Goal: Task Accomplishment & Management: Manage account settings

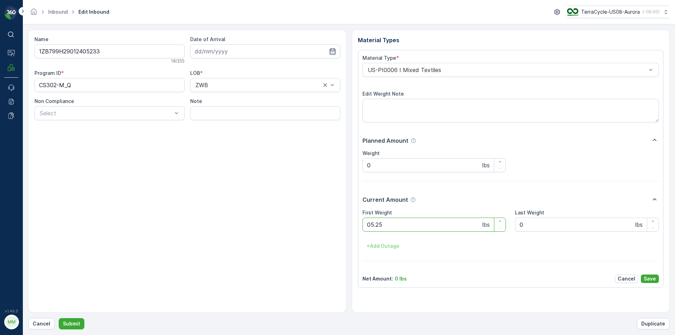
click at [59, 318] on button "Submit" at bounding box center [72, 323] width 26 height 11
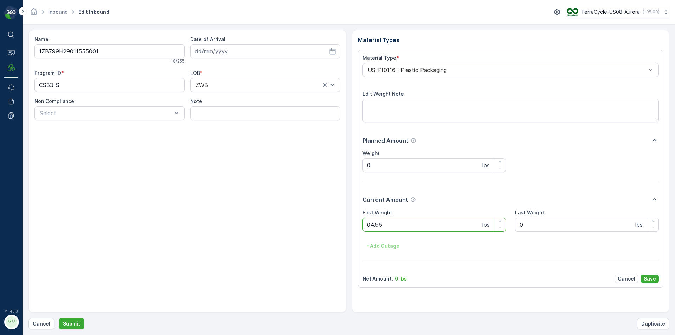
click at [59, 318] on button "Submit" at bounding box center [72, 323] width 26 height 11
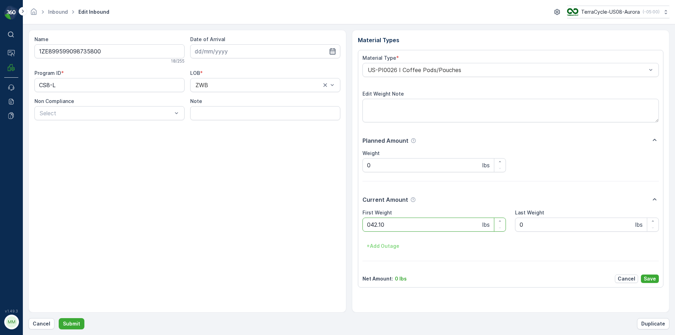
click at [59, 318] on button "Submit" at bounding box center [72, 323] width 26 height 11
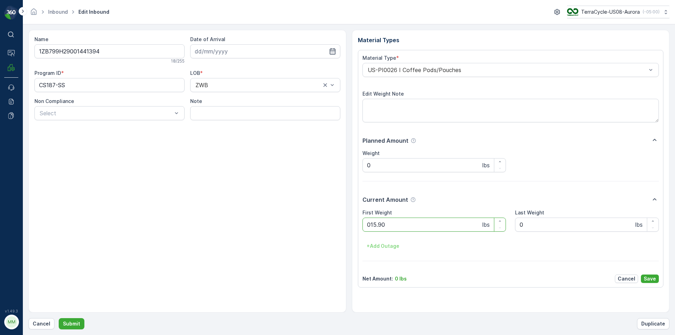
click at [59, 318] on button "Submit" at bounding box center [72, 323] width 26 height 11
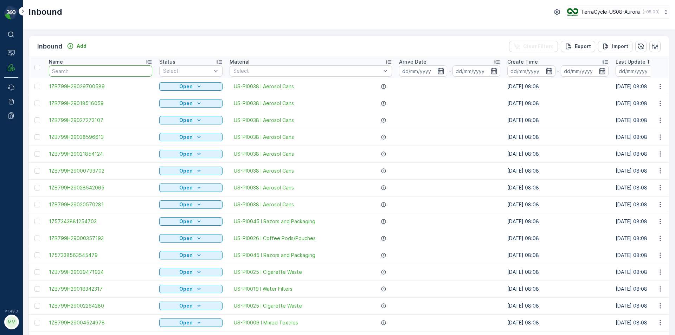
click at [124, 76] on input "text" at bounding box center [100, 70] width 103 height 11
type input "9035969681"
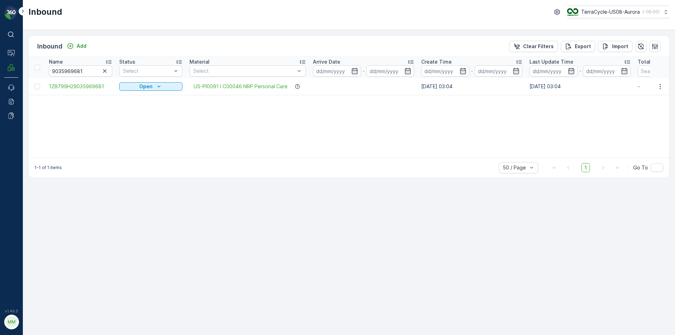
click at [40, 84] on div at bounding box center [37, 87] width 7 height 6
click at [34, 84] on input "checkbox" at bounding box center [34, 84] width 0 height 0
click at [592, 49] on p "Print QR" at bounding box center [593, 46] width 21 height 7
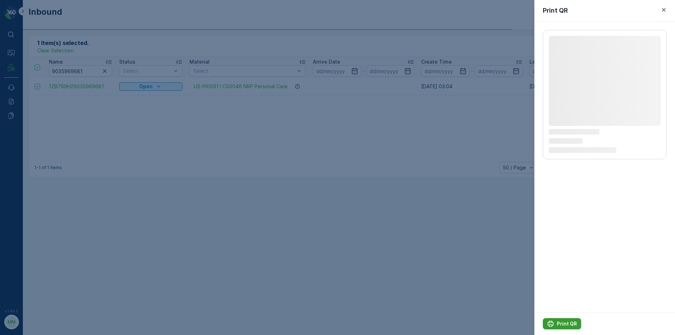
click at [567, 323] on p "Print QR" at bounding box center [566, 323] width 20 height 7
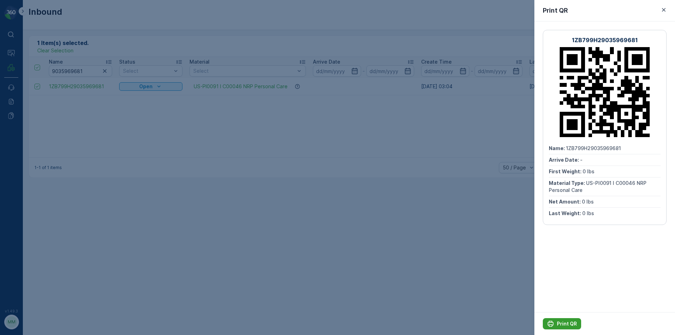
click at [567, 323] on p "Print QR" at bounding box center [566, 323] width 20 height 7
click at [165, 76] on div at bounding box center [337, 167] width 675 height 335
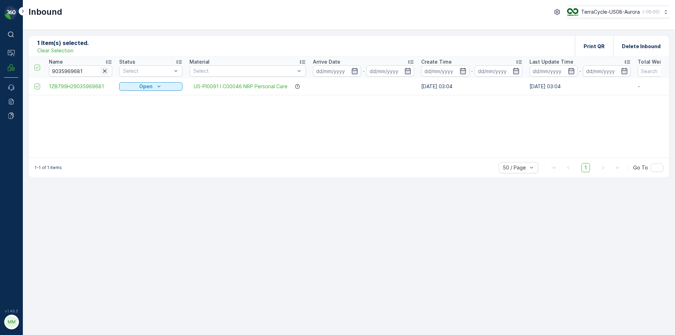
click at [106, 71] on icon "button" at bounding box center [104, 70] width 7 height 7
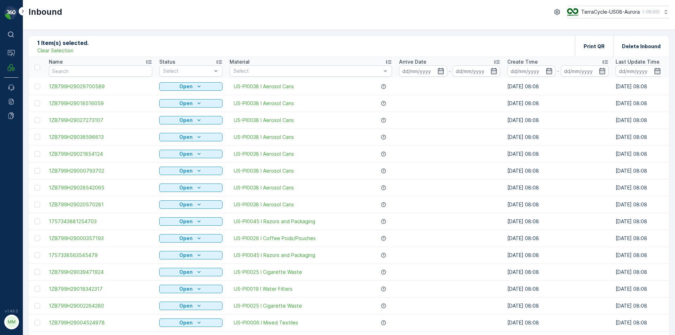
click at [57, 50] on p "Clear Selection" at bounding box center [55, 50] width 36 height 7
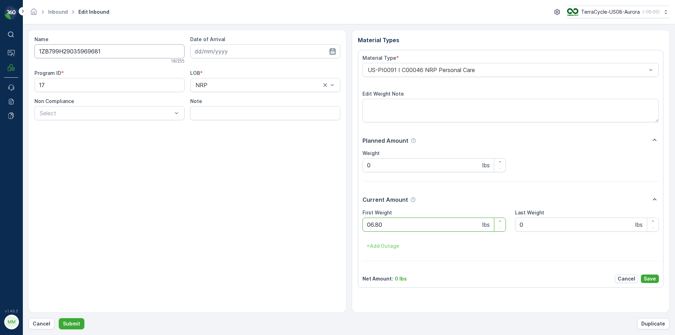
click at [59, 318] on button "Submit" at bounding box center [72, 323] width 26 height 11
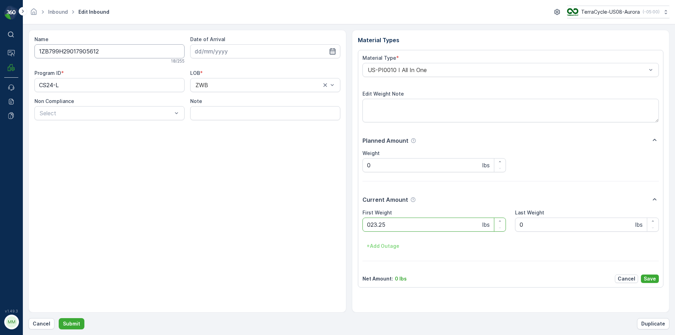
click at [59, 318] on button "Submit" at bounding box center [72, 323] width 26 height 11
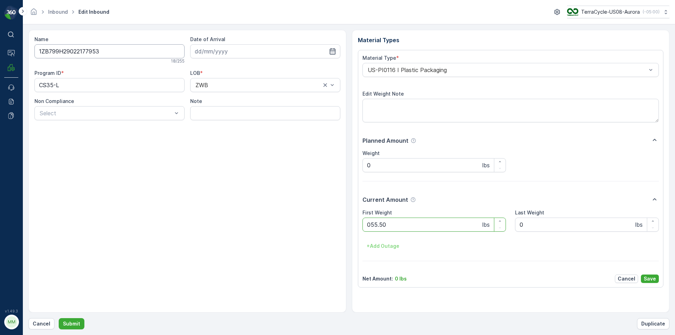
click at [59, 318] on button "Submit" at bounding box center [72, 323] width 26 height 11
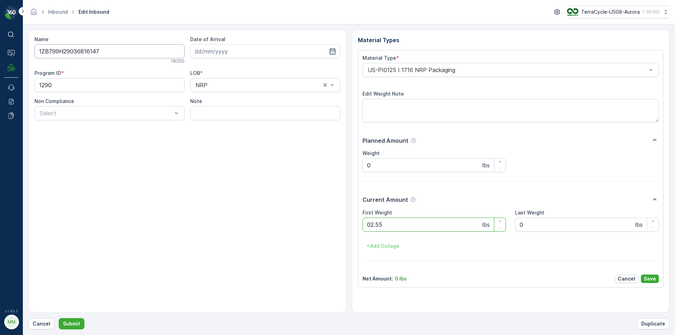
click at [59, 318] on button "Submit" at bounding box center [72, 323] width 26 height 11
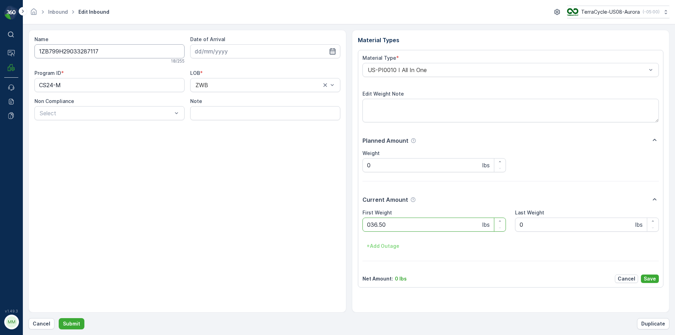
click at [59, 318] on button "Submit" at bounding box center [72, 323] width 26 height 11
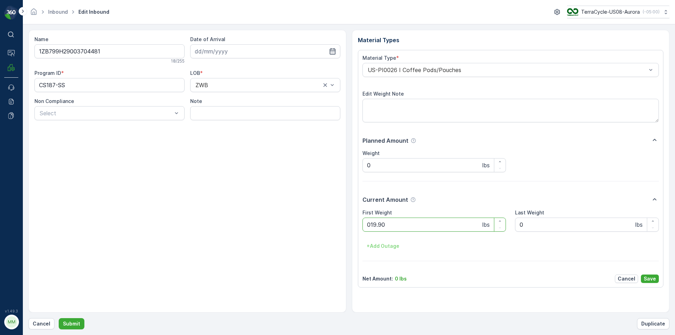
click at [59, 318] on button "Submit" at bounding box center [72, 323] width 26 height 11
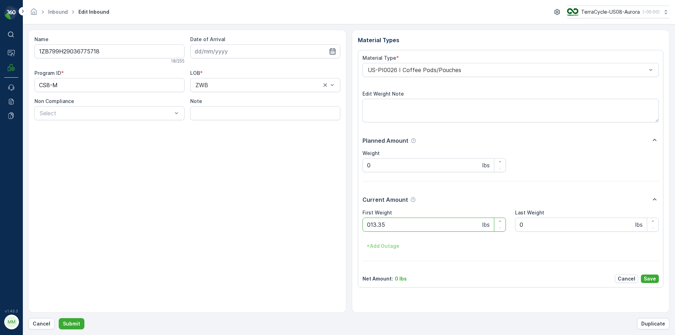
click at [59, 318] on button "Submit" at bounding box center [72, 323] width 26 height 11
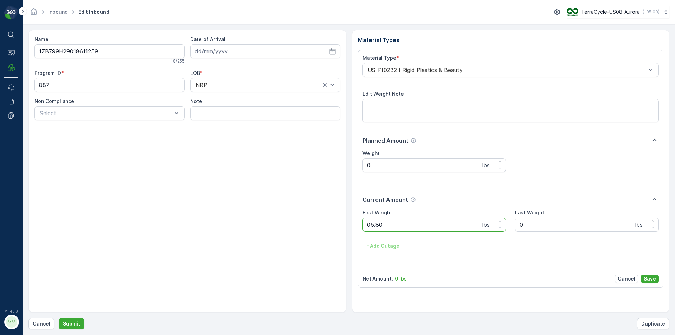
click at [59, 318] on button "Submit" at bounding box center [72, 323] width 26 height 11
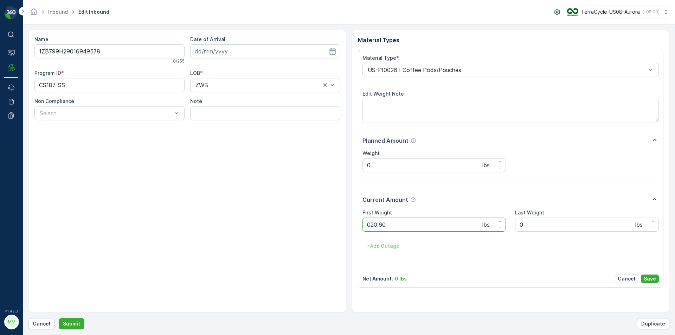
click at [59, 318] on button "Submit" at bounding box center [72, 323] width 26 height 11
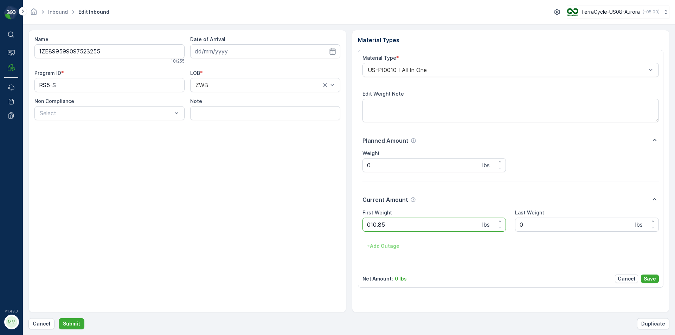
click at [59, 318] on button "Submit" at bounding box center [72, 323] width 26 height 11
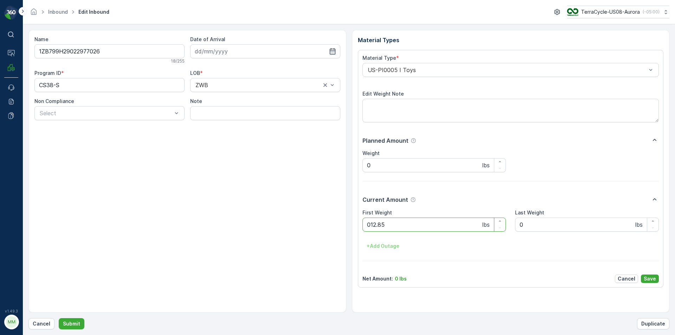
click at [59, 318] on button "Submit" at bounding box center [72, 323] width 26 height 11
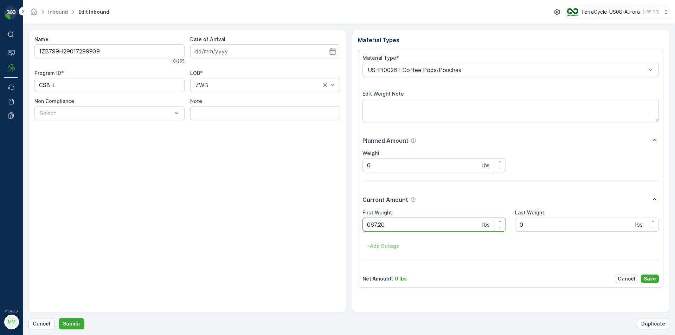
click at [59, 318] on button "Submit" at bounding box center [72, 323] width 26 height 11
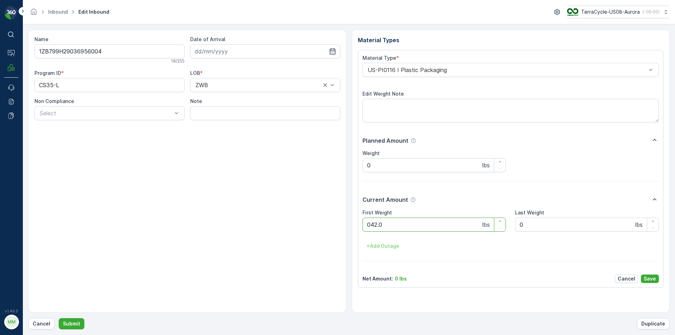
click at [59, 318] on button "Submit" at bounding box center [72, 323] width 26 height 11
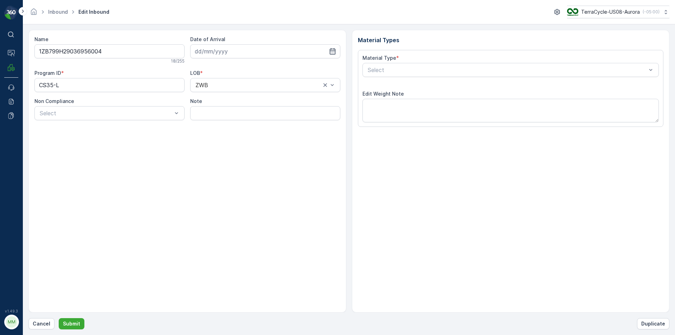
type input "09.09.2025"
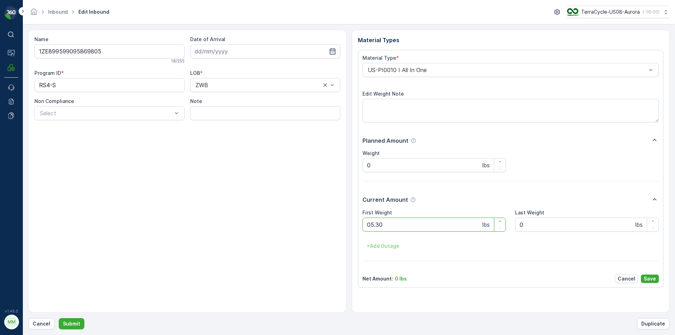
click at [59, 318] on button "Submit" at bounding box center [72, 323] width 26 height 11
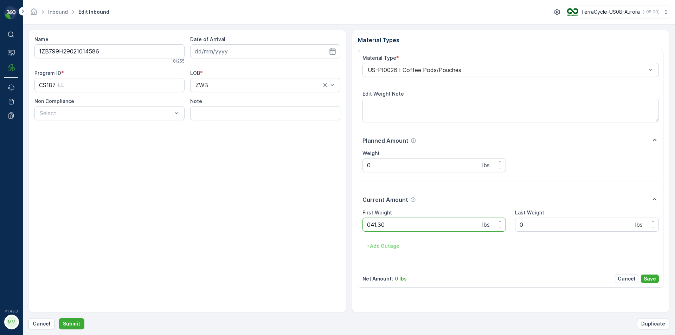
click at [59, 318] on button "Submit" at bounding box center [72, 323] width 26 height 11
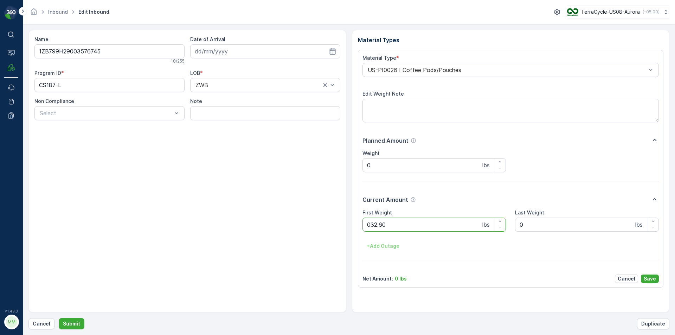
click at [59, 318] on button "Submit" at bounding box center [72, 323] width 26 height 11
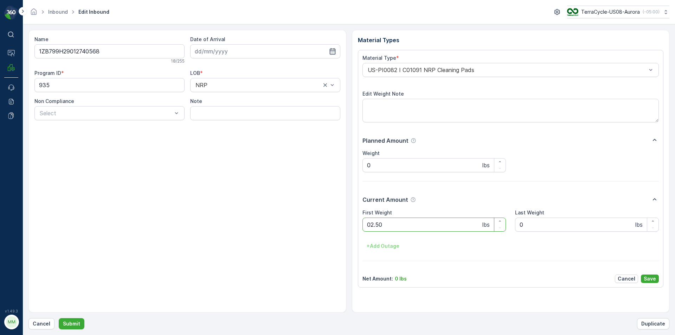
click at [59, 318] on button "Submit" at bounding box center [72, 323] width 26 height 11
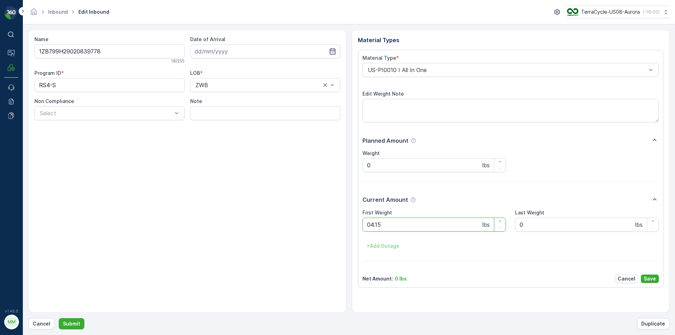
click at [59, 318] on button "Submit" at bounding box center [72, 323] width 26 height 11
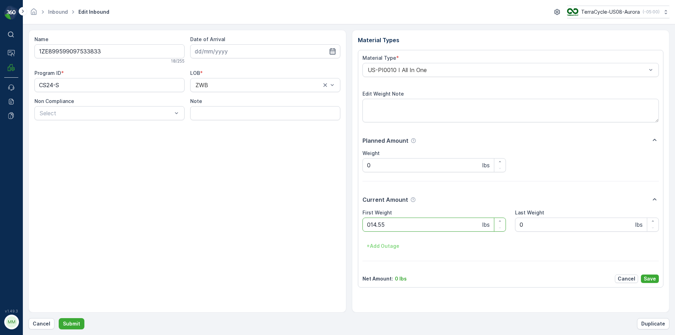
click at [59, 318] on button "Submit" at bounding box center [72, 323] width 26 height 11
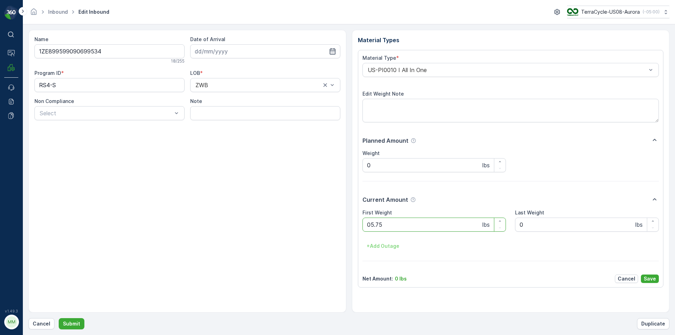
click at [59, 318] on button "Submit" at bounding box center [72, 323] width 26 height 11
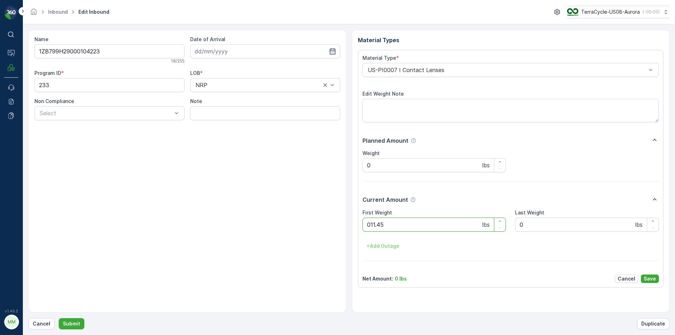
click at [59, 318] on button "Submit" at bounding box center [72, 323] width 26 height 11
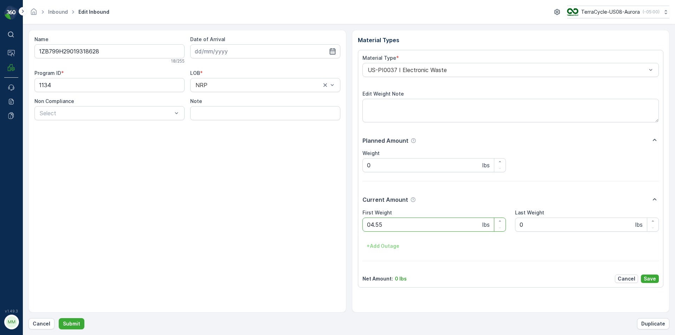
click at [59, 318] on button "Submit" at bounding box center [72, 323] width 26 height 11
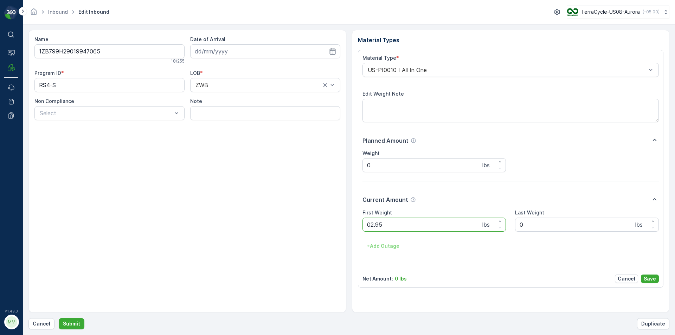
click at [59, 318] on button "Submit" at bounding box center [72, 323] width 26 height 11
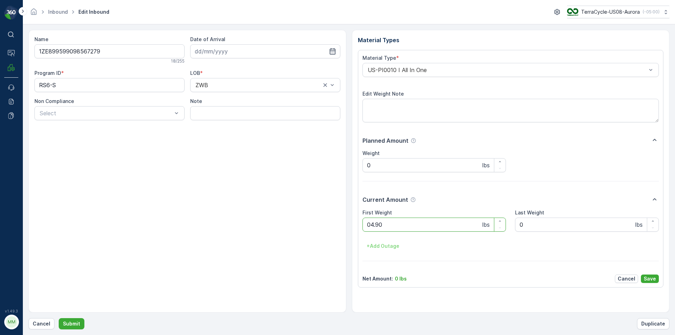
click at [59, 318] on button "Submit" at bounding box center [72, 323] width 26 height 11
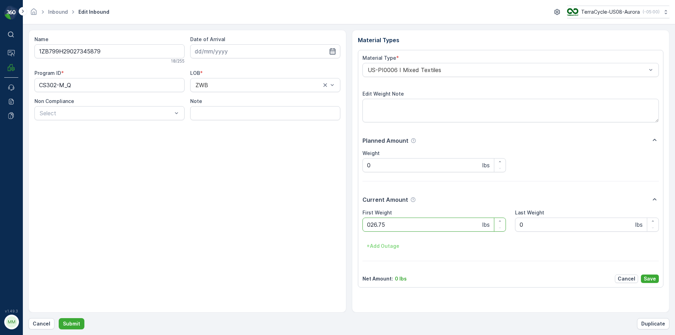
click at [59, 318] on button "Submit" at bounding box center [72, 323] width 26 height 11
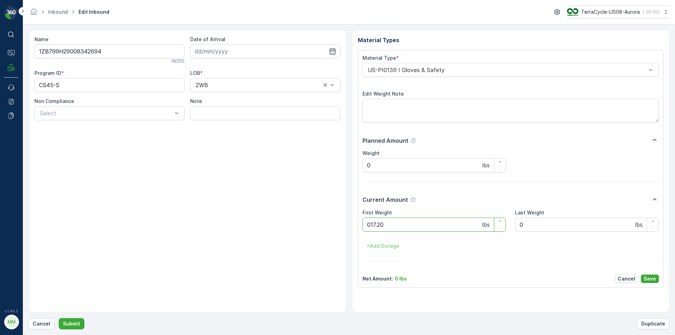
click at [59, 318] on button "Submit" at bounding box center [72, 323] width 26 height 11
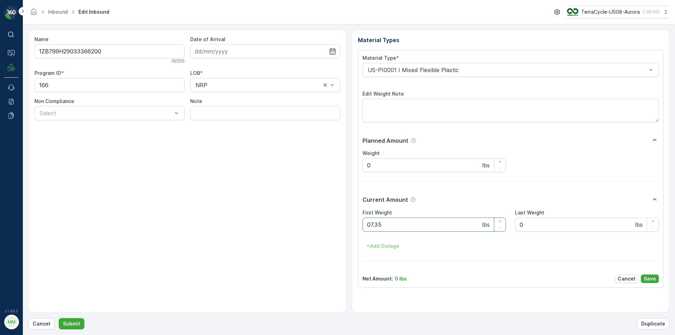
click at [59, 318] on button "Submit" at bounding box center [72, 323] width 26 height 11
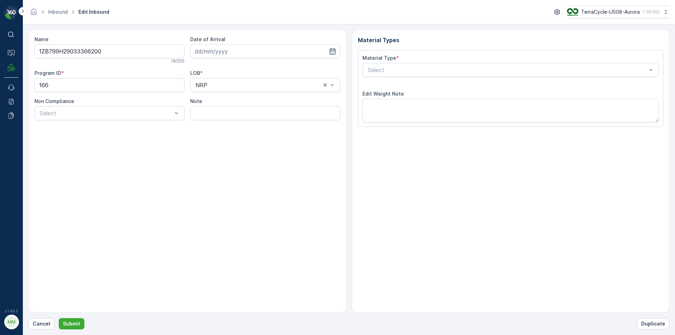
type input "09.09.2025"
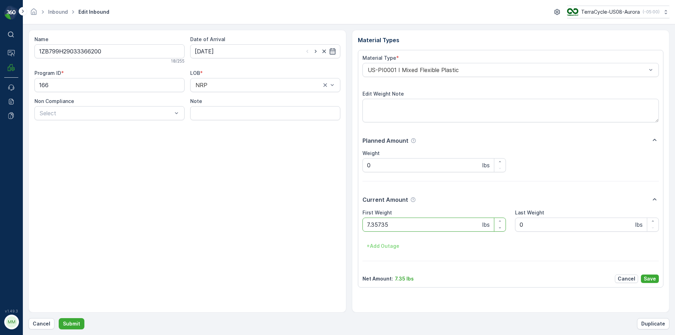
click at [59, 318] on button "Submit" at bounding box center [72, 323] width 26 height 11
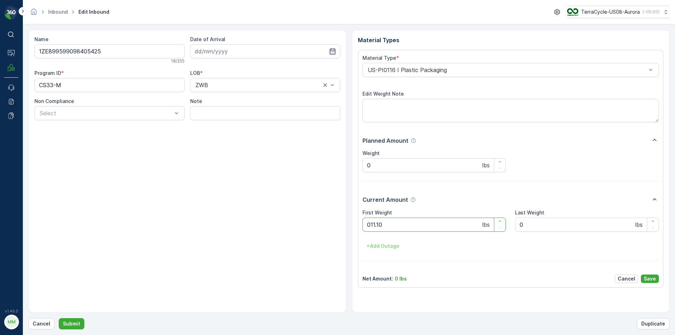
click at [59, 318] on button "Submit" at bounding box center [72, 323] width 26 height 11
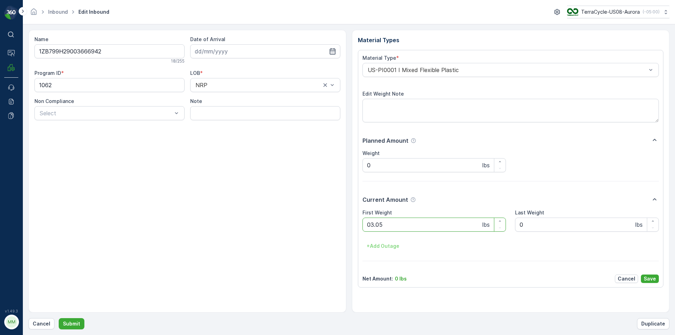
click at [59, 318] on button "Submit" at bounding box center [72, 323] width 26 height 11
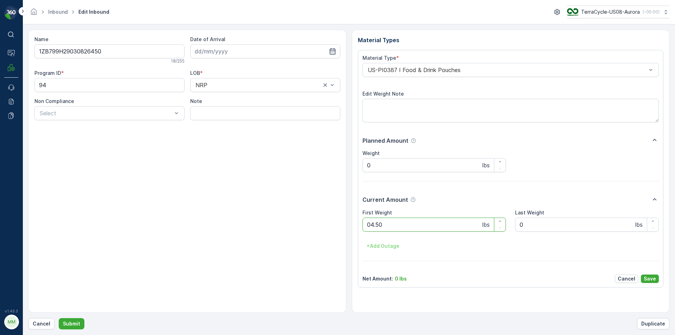
click at [59, 318] on button "Submit" at bounding box center [72, 323] width 26 height 11
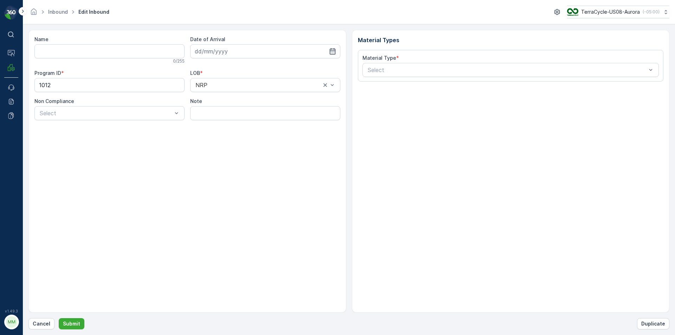
type input "1ZB799H29005381228"
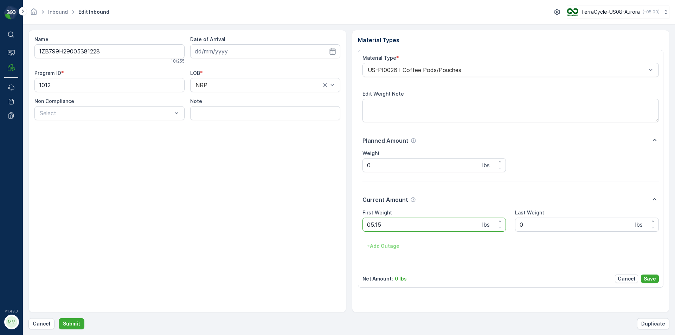
click at [59, 318] on button "Submit" at bounding box center [72, 323] width 26 height 11
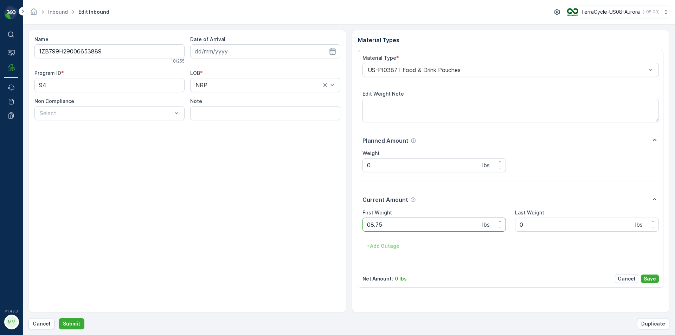
click at [59, 318] on button "Submit" at bounding box center [72, 323] width 26 height 11
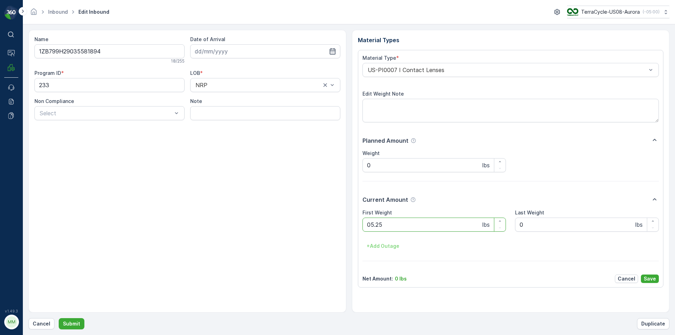
click at [59, 318] on button "Submit" at bounding box center [72, 323] width 26 height 11
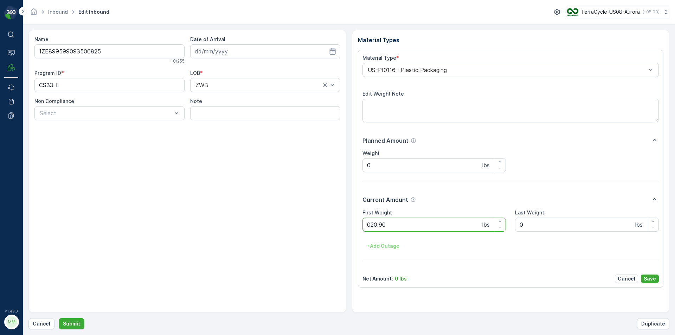
click at [59, 318] on button "Submit" at bounding box center [72, 323] width 26 height 11
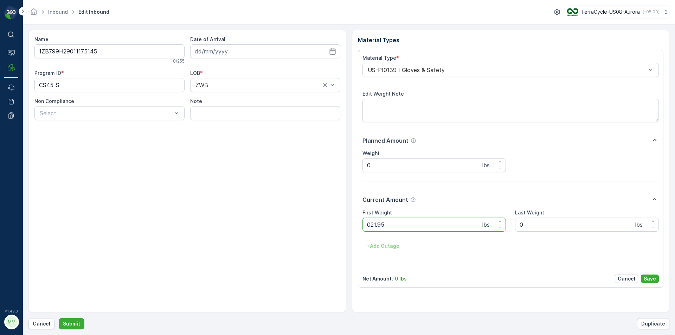
click at [59, 318] on button "Submit" at bounding box center [72, 323] width 26 height 11
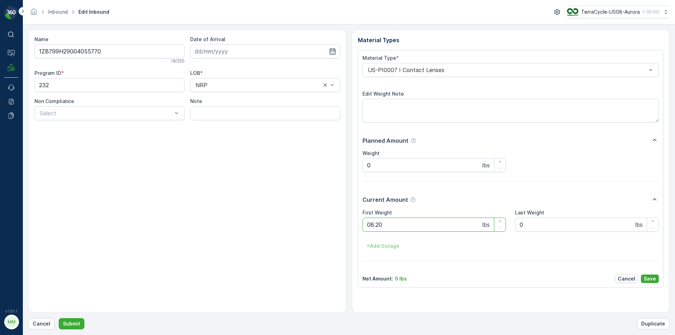
click at [59, 318] on button "Submit" at bounding box center [72, 323] width 26 height 11
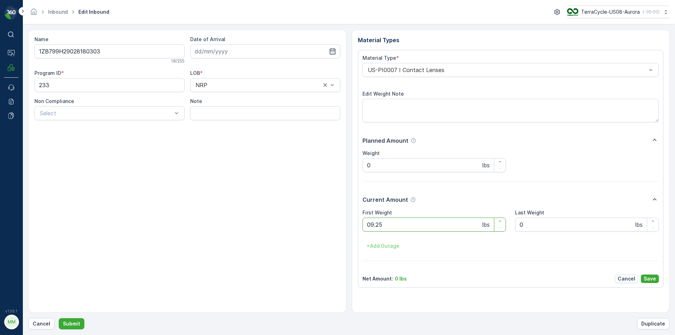
click at [59, 318] on button "Submit" at bounding box center [72, 323] width 26 height 11
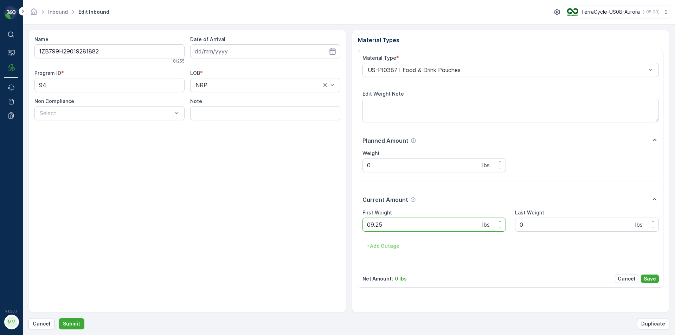
click at [59, 318] on button "Submit" at bounding box center [72, 323] width 26 height 11
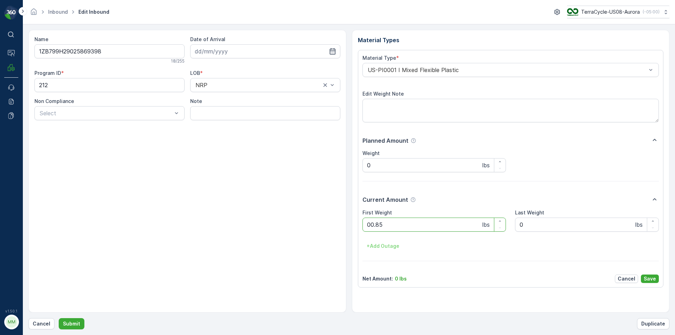
click at [59, 318] on button "Submit" at bounding box center [72, 323] width 26 height 11
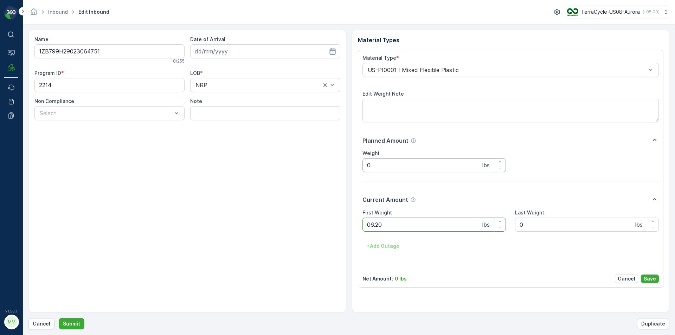
click at [59, 318] on button "Submit" at bounding box center [72, 323] width 26 height 11
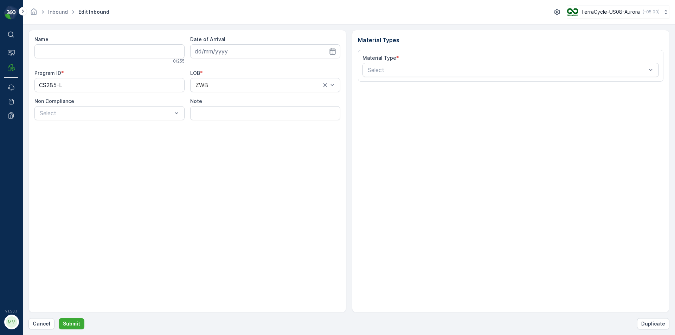
type input "1ZB799H29035894734"
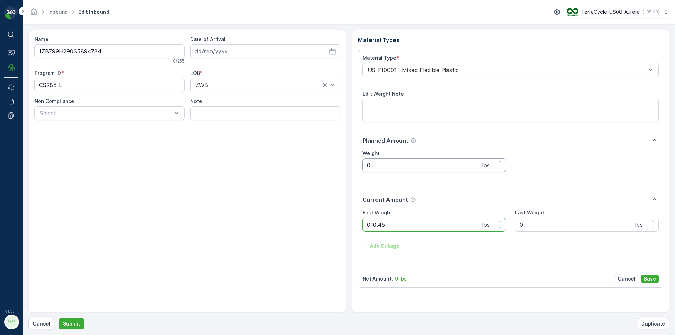
click at [59, 318] on button "Submit" at bounding box center [72, 323] width 26 height 11
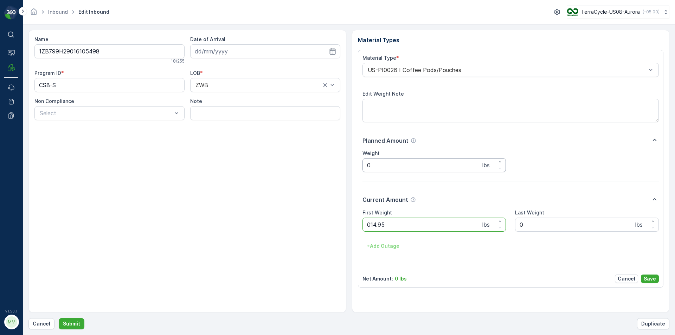
click at [59, 318] on button "Submit" at bounding box center [72, 323] width 26 height 11
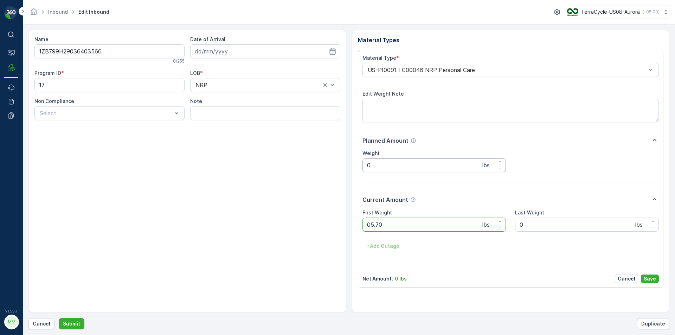
click at [59, 318] on button "Submit" at bounding box center [72, 323] width 26 height 11
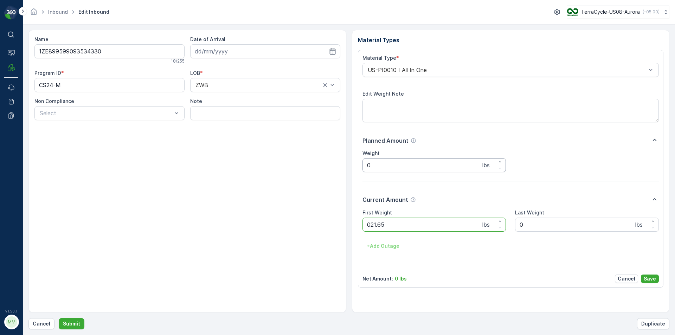
click at [59, 318] on button "Submit" at bounding box center [72, 323] width 26 height 11
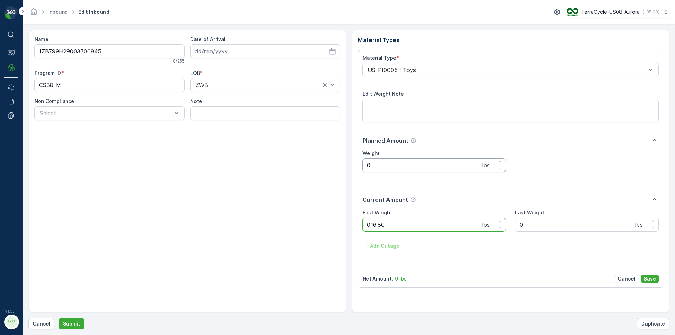
click at [59, 318] on button "Submit" at bounding box center [72, 323] width 26 height 11
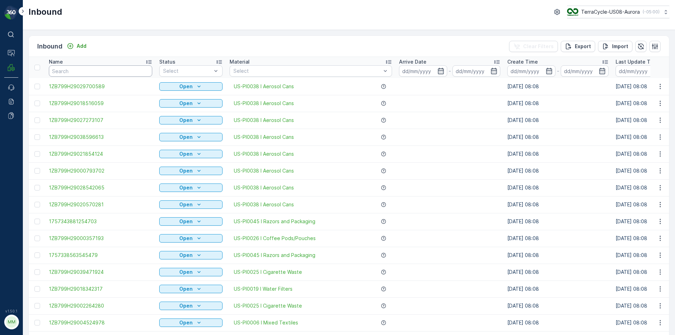
click at [131, 71] on input "text" at bounding box center [100, 70] width 103 height 11
type input "9423"
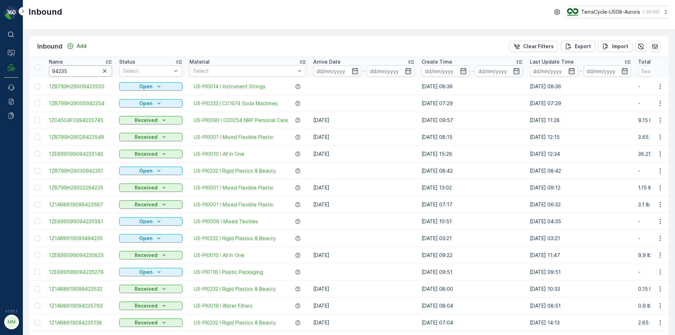
click at [87, 70] on input "94235" at bounding box center [80, 70] width 63 height 11
type input "94235278"
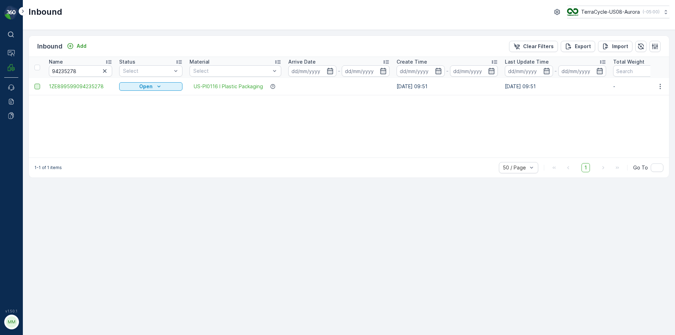
click at [36, 87] on div at bounding box center [37, 87] width 6 height 6
click at [34, 84] on input "checkbox" at bounding box center [34, 84] width 0 height 0
click at [591, 46] on p "Print QR" at bounding box center [593, 46] width 21 height 7
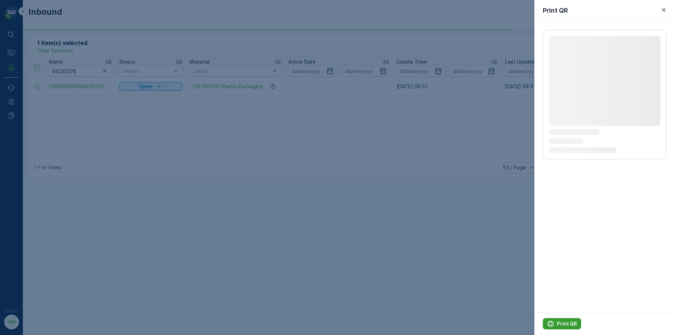
click at [553, 321] on icon "Print QR" at bounding box center [550, 323] width 7 height 7
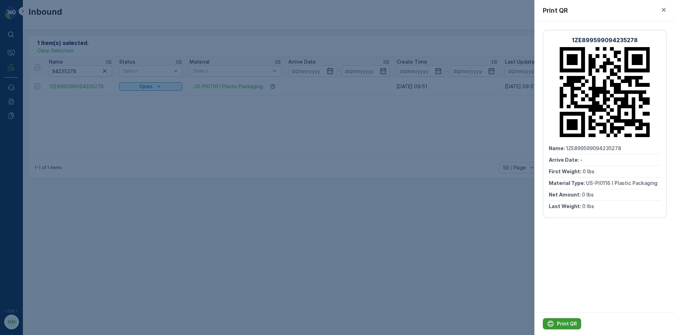
click at [553, 321] on icon "Print QR" at bounding box center [550, 323] width 7 height 7
drag, startPoint x: 112, startPoint y: 247, endPoint x: 125, endPoint y: 222, distance: 28.1
click at [112, 247] on div at bounding box center [337, 167] width 675 height 335
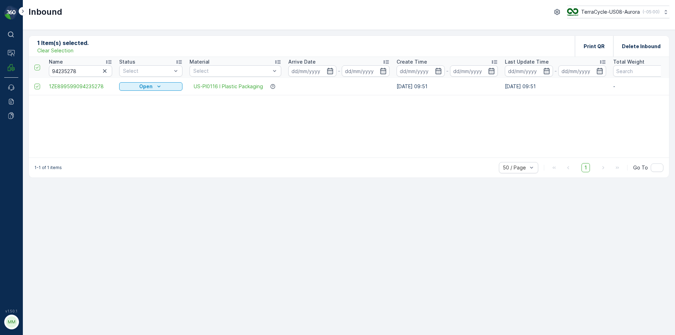
click at [59, 52] on p "Clear Selection" at bounding box center [55, 50] width 36 height 7
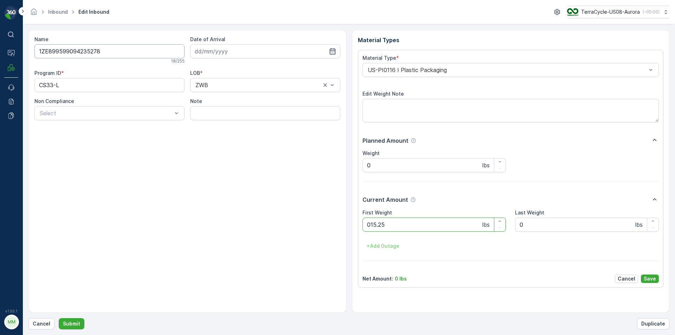
click at [59, 318] on button "Submit" at bounding box center [72, 323] width 26 height 11
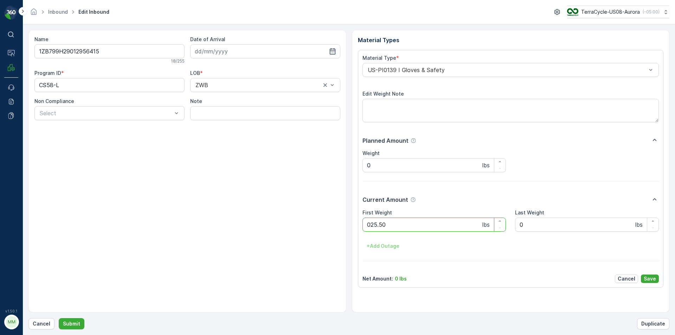
click at [59, 318] on button "Submit" at bounding box center [72, 323] width 26 height 11
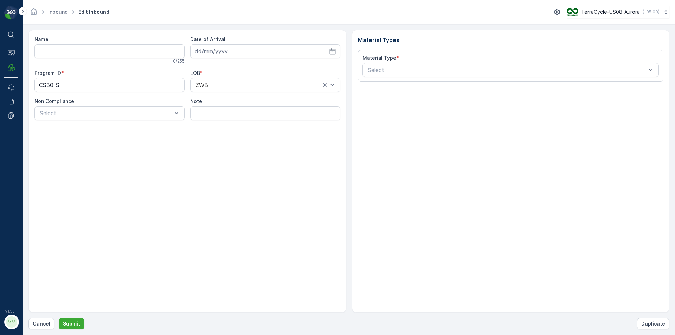
type input "1ZB799H29014328822"
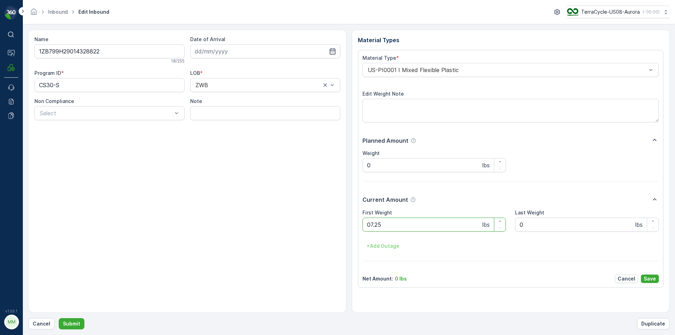
click at [59, 318] on button "Submit" at bounding box center [72, 323] width 26 height 11
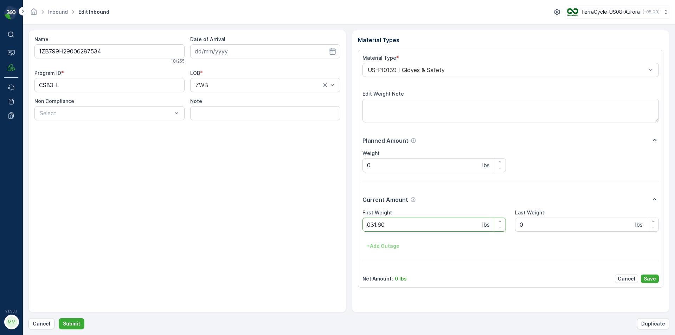
click at [59, 318] on button "Submit" at bounding box center [72, 323] width 26 height 11
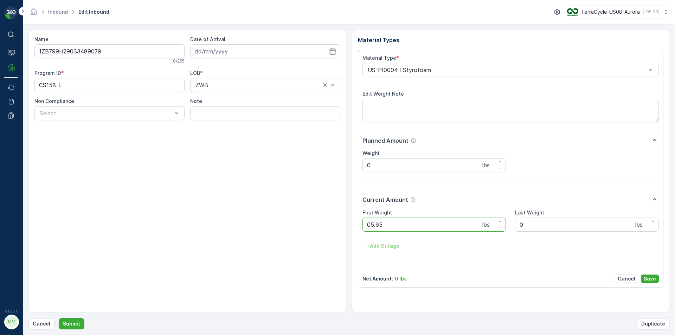
click at [59, 318] on button "Submit" at bounding box center [72, 323] width 26 height 11
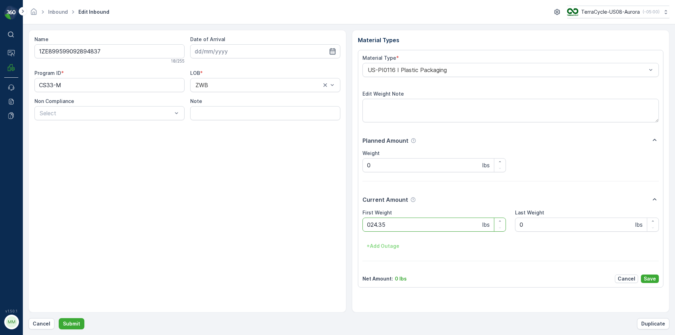
click at [59, 318] on button "Submit" at bounding box center [72, 323] width 26 height 11
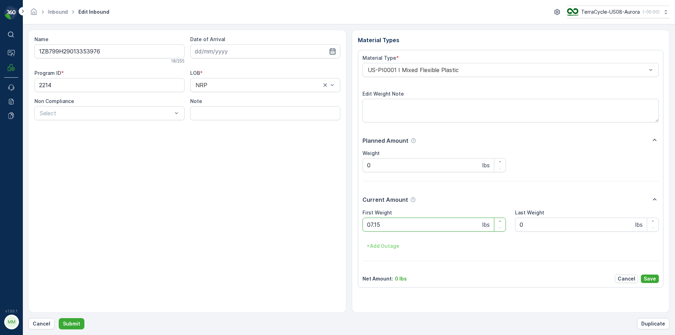
click at [59, 318] on button "Submit" at bounding box center [72, 323] width 26 height 11
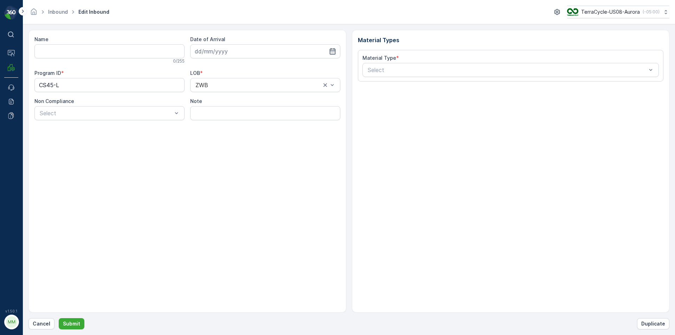
type input "1Z1AR8619097450622"
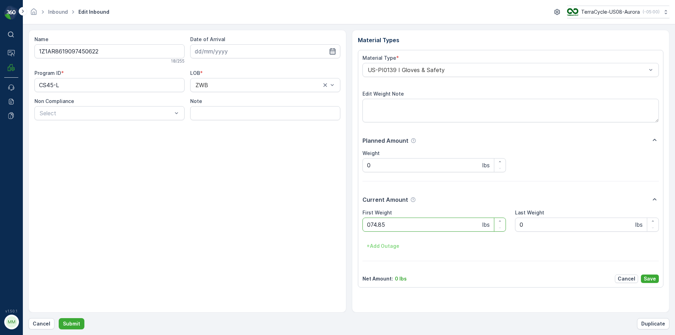
click at [59, 318] on button "Submit" at bounding box center [72, 323] width 26 height 11
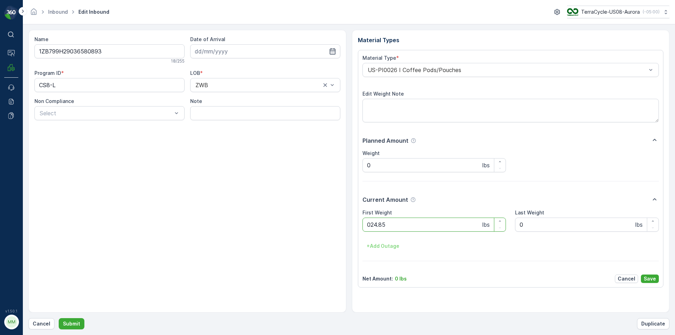
click at [59, 318] on button "Submit" at bounding box center [72, 323] width 26 height 11
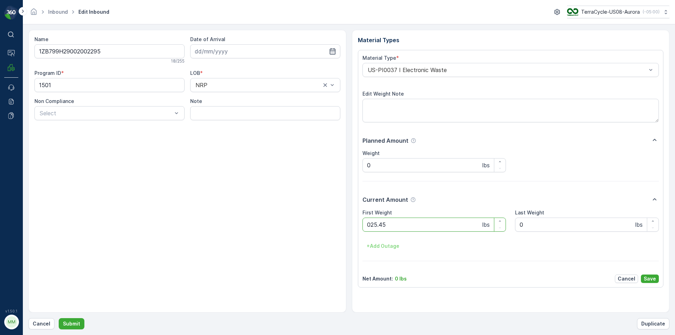
click at [59, 318] on button "Submit" at bounding box center [72, 323] width 26 height 11
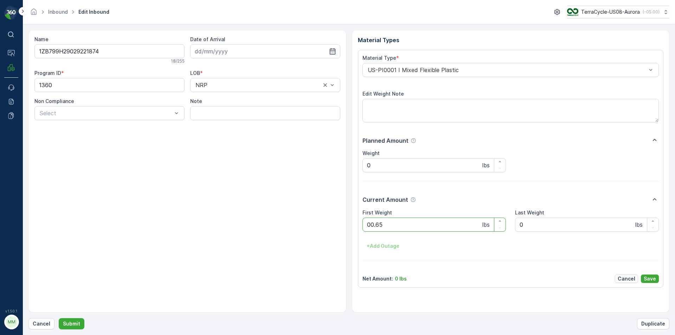
click at [59, 318] on button "Submit" at bounding box center [72, 323] width 26 height 11
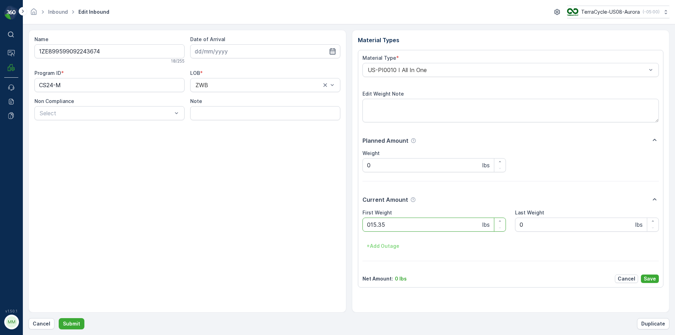
click at [59, 318] on button "Submit" at bounding box center [72, 323] width 26 height 11
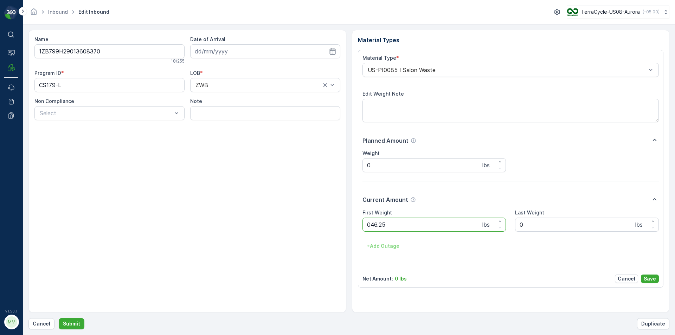
click at [59, 318] on button "Submit" at bounding box center [72, 323] width 26 height 11
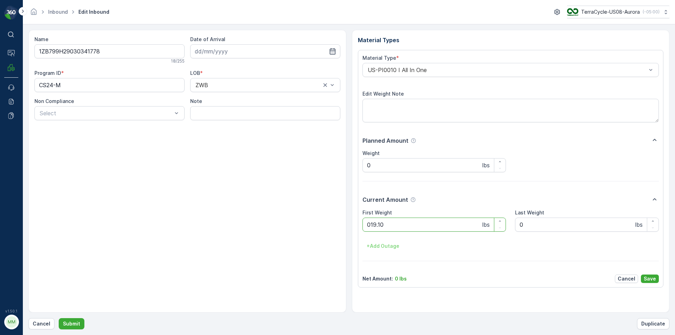
click at [59, 318] on button "Submit" at bounding box center [72, 323] width 26 height 11
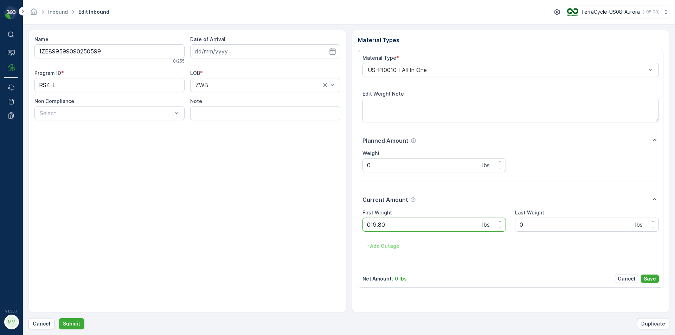
click at [59, 318] on button "Submit" at bounding box center [72, 323] width 26 height 11
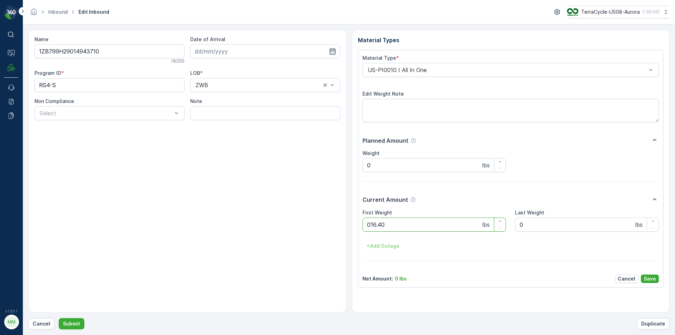
click at [59, 318] on button "Submit" at bounding box center [72, 323] width 26 height 11
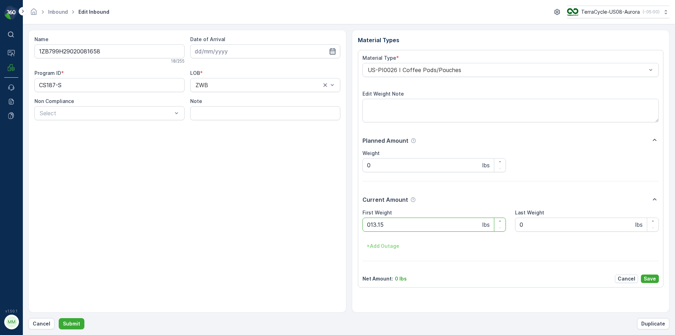
click at [59, 318] on button "Submit" at bounding box center [72, 323] width 26 height 11
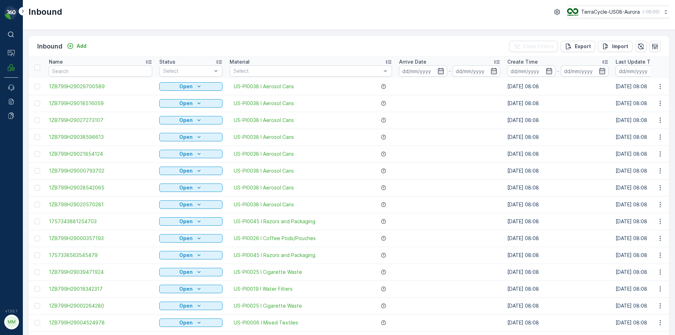
drag, startPoint x: 271, startPoint y: 95, endPoint x: 370, endPoint y: 238, distance: 173.8
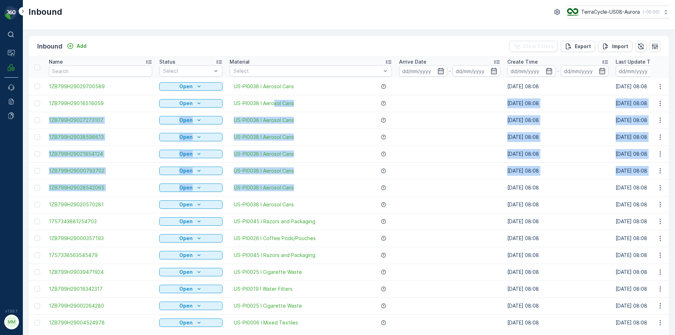
scroll to position [5, 0]
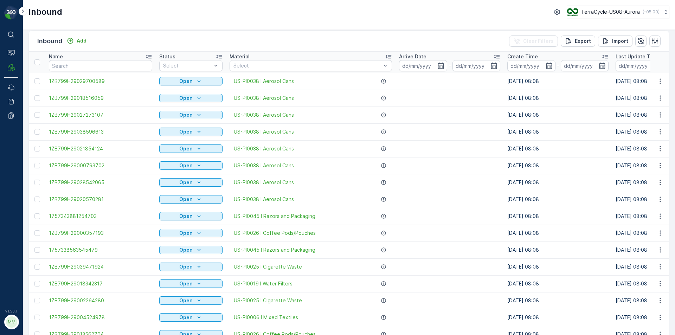
click at [327, 253] on td "US-PI0045 I Razors and Packaging" at bounding box center [310, 249] width 169 height 17
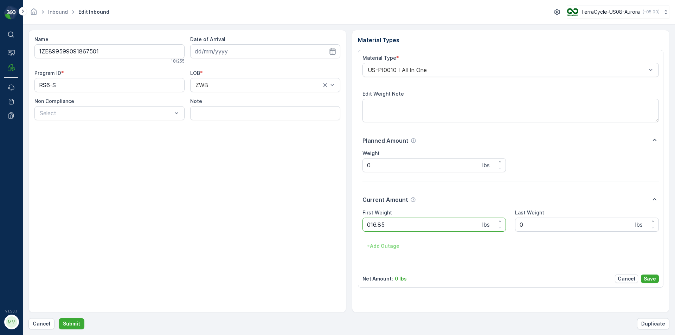
click at [59, 318] on button "Submit" at bounding box center [72, 323] width 26 height 11
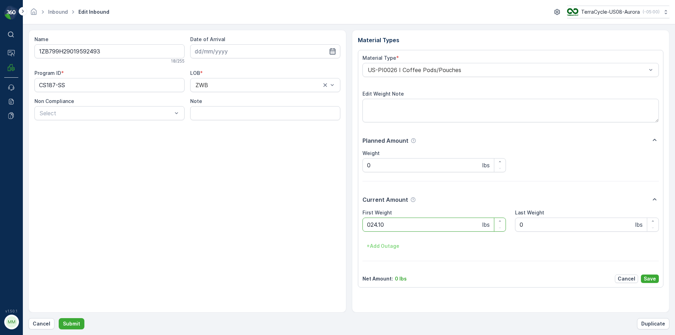
click at [59, 318] on button "Submit" at bounding box center [72, 323] width 26 height 11
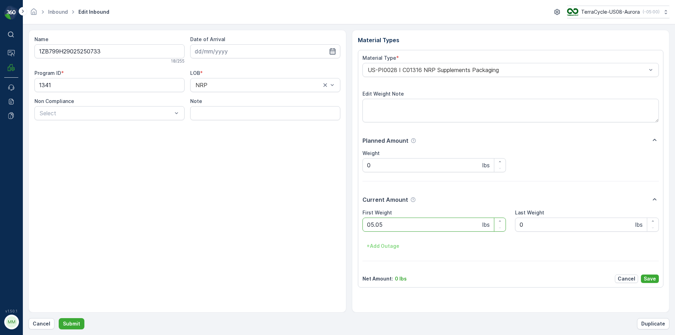
click at [59, 318] on button "Submit" at bounding box center [72, 323] width 26 height 11
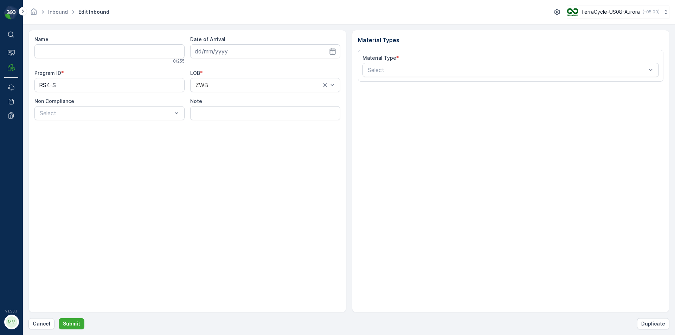
type input "1ZB799H29007472993"
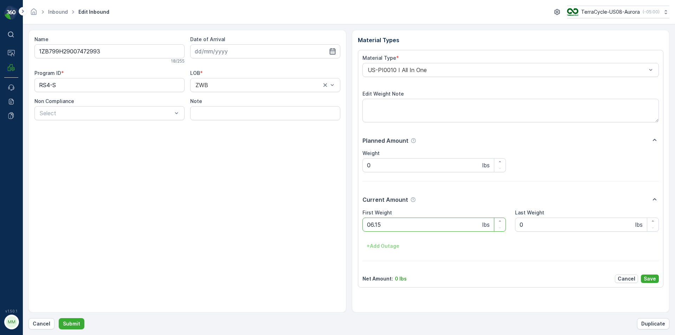
click at [59, 318] on button "Submit" at bounding box center [72, 323] width 26 height 11
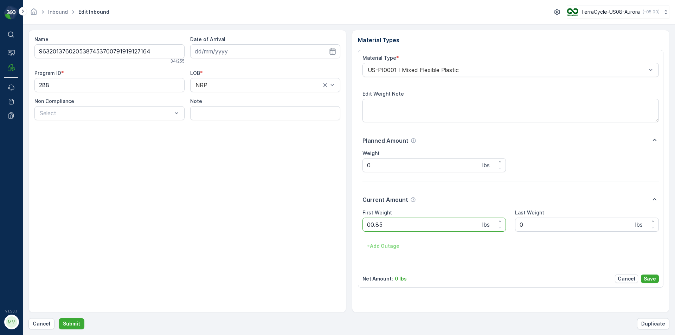
click at [59, 318] on button "Submit" at bounding box center [72, 323] width 26 height 11
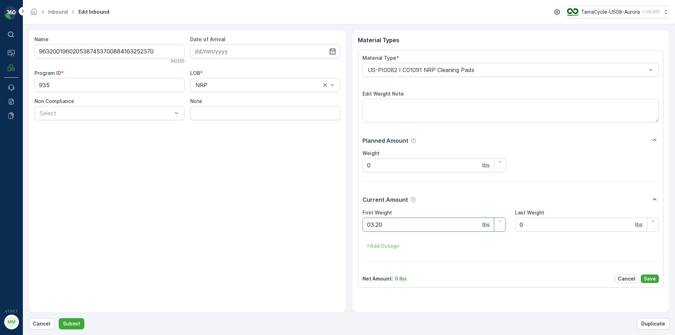
click at [59, 318] on button "Submit" at bounding box center [72, 323] width 26 height 11
